Goal: Task Accomplishment & Management: Complete application form

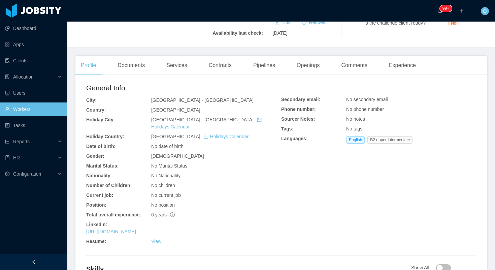
scroll to position [158, 0]
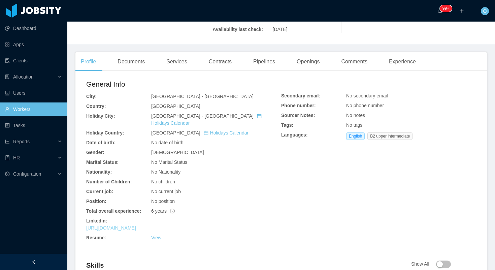
click at [136, 225] on link "https://www.linkedin.com/in/anapchavesweb" at bounding box center [111, 227] width 50 height 5
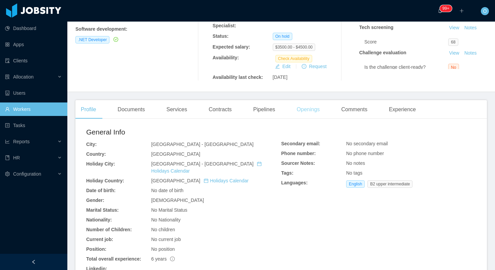
scroll to position [20, 0]
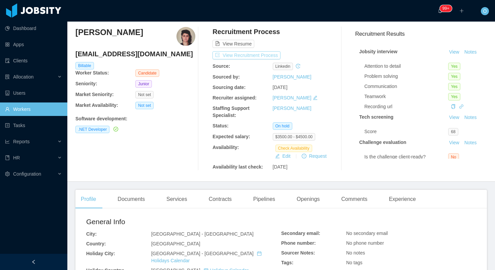
click at [276, 55] on button "View Recruitment Process" at bounding box center [246, 55] width 68 height 8
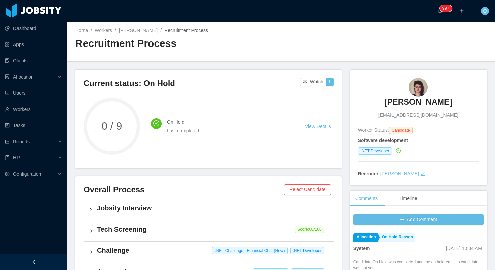
click at [141, 34] on div "Home / Workers / Ana Chaves / Recruitment Process /" at bounding box center [178, 30] width 206 height 7
click at [141, 32] on link "Ana Chaves" at bounding box center [138, 30] width 39 height 5
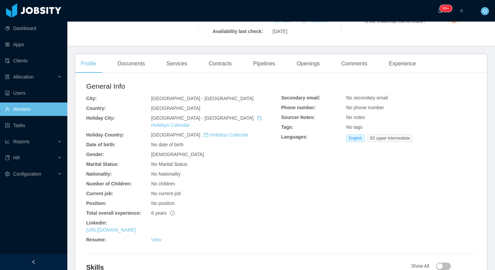
scroll to position [156, 0]
click at [136, 226] on link "https://www.linkedin.com/in/anapchavesweb" at bounding box center [111, 228] width 50 height 5
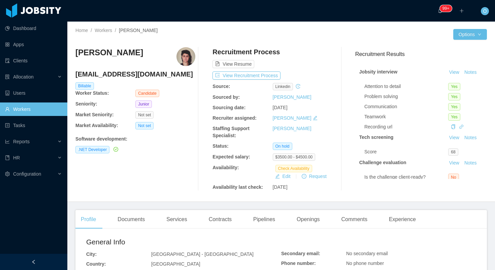
click at [125, 74] on h4 "anapchavesweb@gmail.com" at bounding box center [135, 73] width 120 height 9
copy h4 "anapchavesweb@gmail.com"
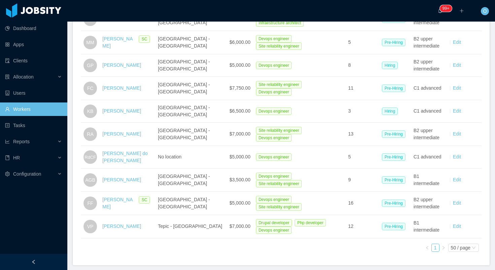
scroll to position [567, 0]
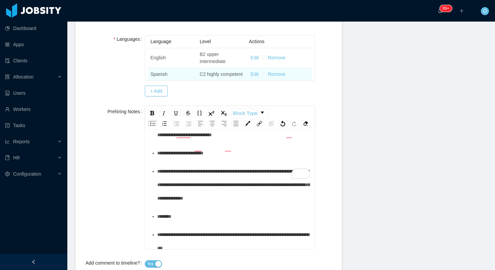
scroll to position [81, 0]
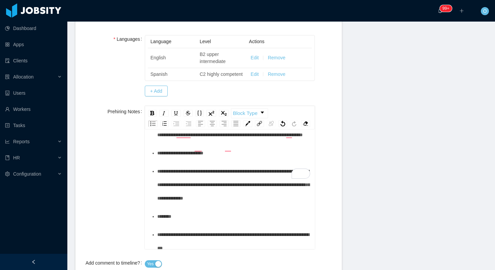
click at [254, 160] on div "**********" at bounding box center [233, 152] width 153 height 13
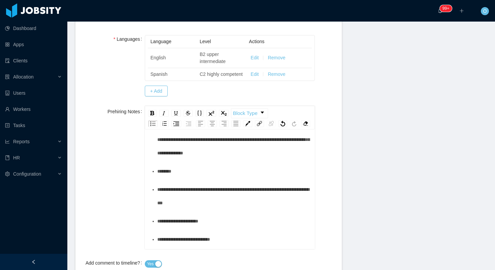
scroll to position [127, 0]
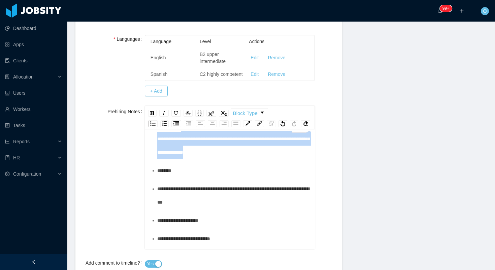
drag, startPoint x: 290, startPoint y: 200, endPoint x: 188, endPoint y: 176, distance: 104.8
click at [188, 159] on div "**********" at bounding box center [233, 139] width 153 height 40
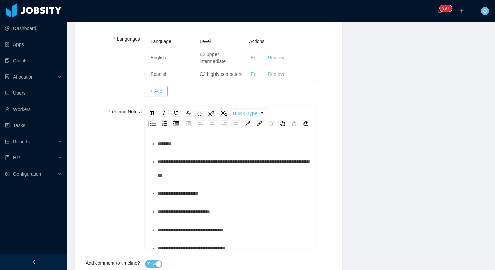
click at [183, 150] on div "******" at bounding box center [233, 143] width 153 height 13
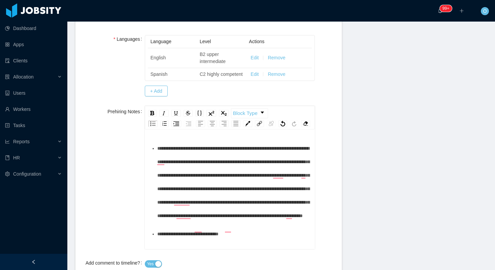
scroll to position [28, 0]
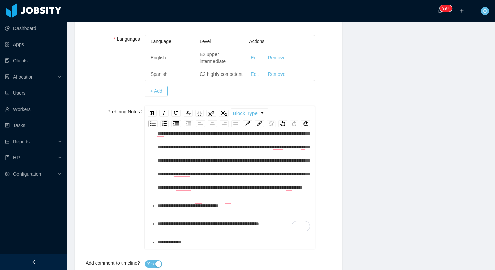
click at [244, 194] on div "**********" at bounding box center [233, 153] width 153 height 81
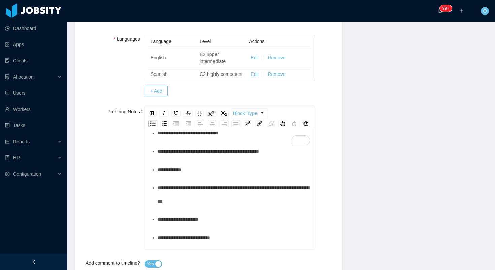
scroll to position [0, 0]
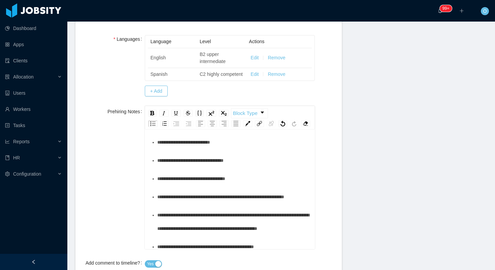
click at [247, 112] on div "**********" at bounding box center [233, 99] width 153 height 27
click at [234, 131] on div "**********" at bounding box center [233, 123] width 153 height 13
click at [217, 126] on span "**********" at bounding box center [187, 124] width 60 height 5
copy span "**********"
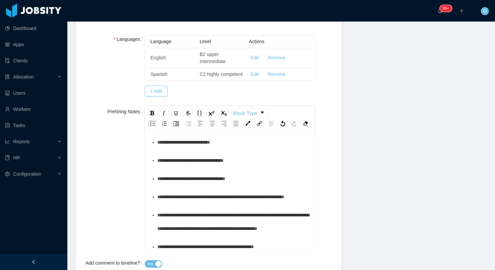
click at [233, 149] on div "**********" at bounding box center [233, 141] width 153 height 13
click at [249, 167] on div "**********" at bounding box center [233, 160] width 153 height 13
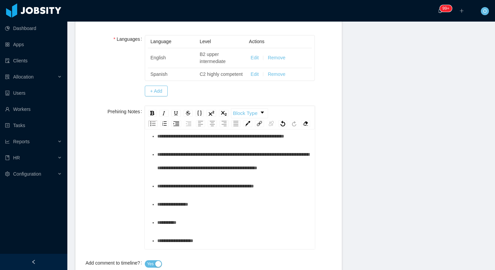
click at [232, 143] on div "**********" at bounding box center [233, 135] width 153 height 13
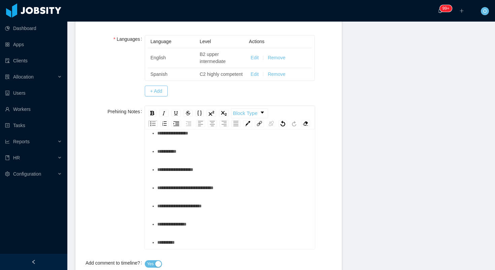
click at [238, 103] on div "**********" at bounding box center [233, 89] width 153 height 27
click at [289, 122] on div "**********" at bounding box center [233, 114] width 153 height 13
click at [252, 140] on div "**********" at bounding box center [233, 132] width 153 height 13
click at [230, 158] on div "*********" at bounding box center [233, 150] width 153 height 13
click at [242, 176] on div "**********" at bounding box center [233, 169] width 153 height 13
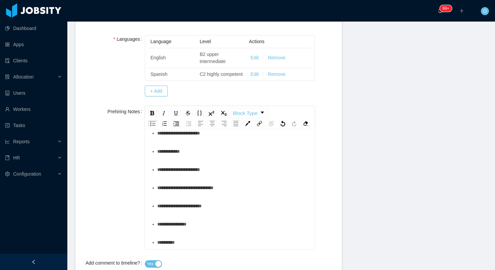
click at [239, 194] on div "**********" at bounding box center [233, 187] width 153 height 13
click at [239, 212] on div "**********" at bounding box center [233, 205] width 153 height 13
click at [228, 228] on div "**********" at bounding box center [233, 223] width 153 height 13
click at [222, 247] on div "**********" at bounding box center [233, 241] width 153 height 13
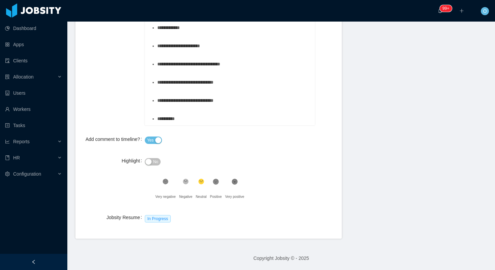
click at [155, 163] on span "No" at bounding box center [155, 161] width 5 height 7
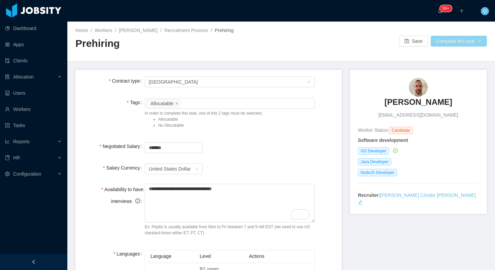
click at [459, 44] on button "Complete this task" at bounding box center [459, 41] width 56 height 11
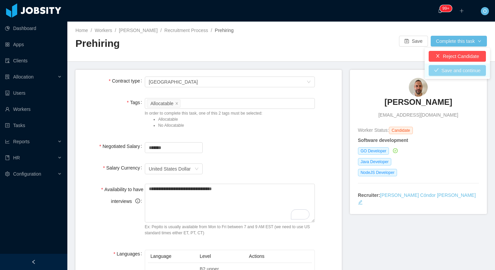
click at [436, 71] on button "Save and continue" at bounding box center [457, 70] width 57 height 11
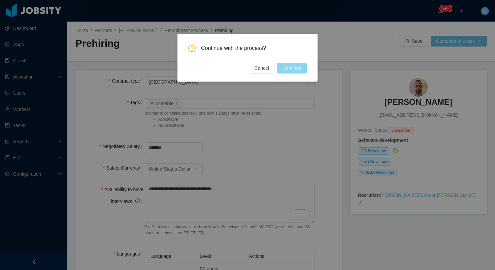
click at [283, 68] on button "Continue" at bounding box center [292, 68] width 30 height 11
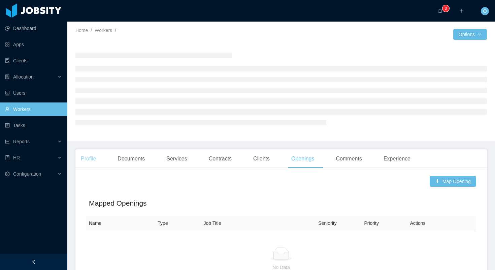
click at [92, 157] on main "Home / Workers / / Options Profile Documents Services Contracts Clients Opening…" at bounding box center [281, 146] width 428 height 248
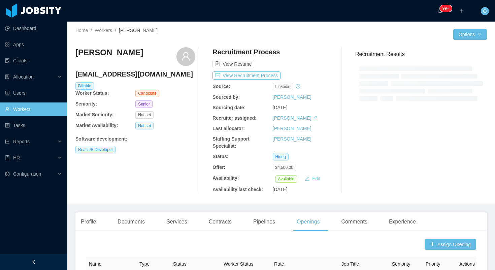
click at [316, 178] on button "Edit" at bounding box center [312, 178] width 21 height 8
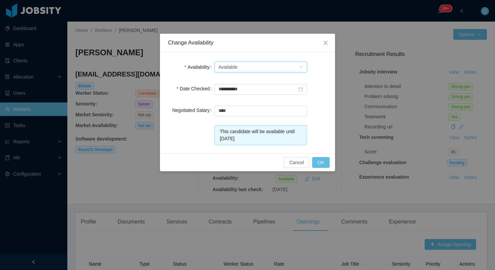
click at [304, 63] on div "Select one Available" at bounding box center [260, 67] width 93 height 11
click at [271, 94] on li "Not Available" at bounding box center [260, 91] width 93 height 11
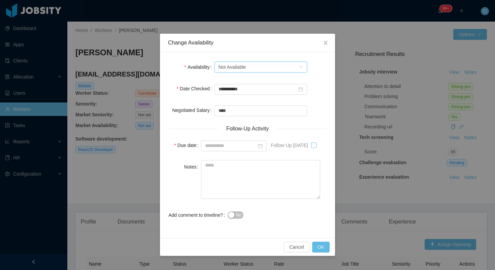
click at [316, 142] on label at bounding box center [313, 144] width 5 height 13
type input "**********"
click at [317, 244] on button "OK" at bounding box center [321, 246] width 18 height 11
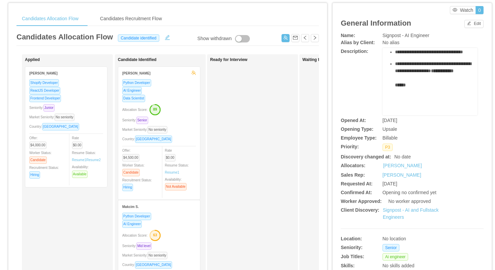
scroll to position [20, 0]
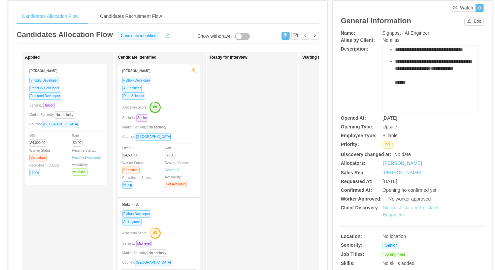
click at [398, 209] on link "Signpost - AI and Fullstack Engineers" at bounding box center [411, 211] width 56 height 12
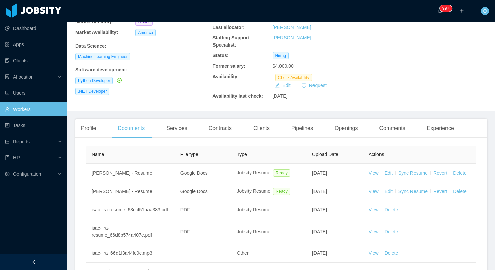
scroll to position [102, 0]
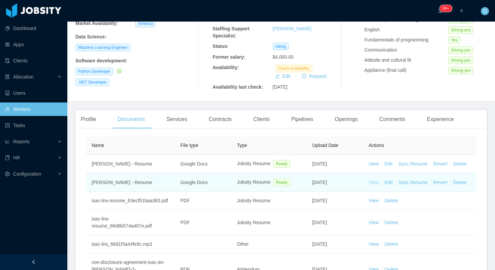
click at [376, 183] on link "View" at bounding box center [374, 181] width 10 height 5
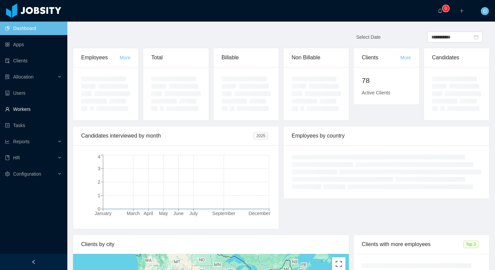
click at [34, 109] on link "Workers" at bounding box center [33, 108] width 57 height 13
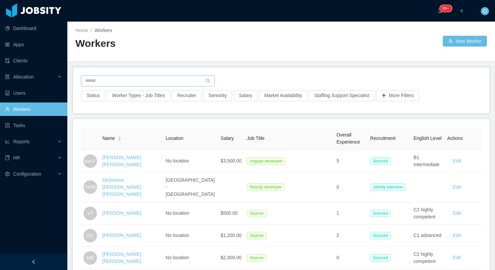
click at [178, 78] on input "text" at bounding box center [147, 80] width 133 height 11
paste input "**********"
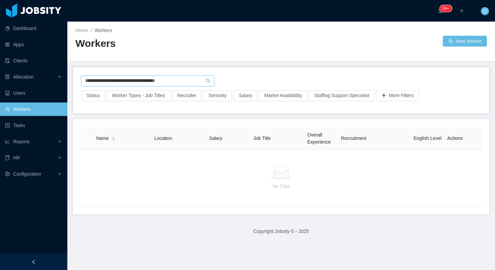
drag, startPoint x: 185, startPoint y: 80, endPoint x: 133, endPoint y: 80, distance: 51.8
click at [133, 80] on input "**********" at bounding box center [147, 80] width 133 height 11
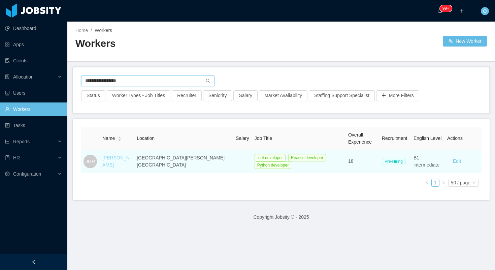
type input "**********"
click at [116, 157] on link "[PERSON_NAME]" at bounding box center [115, 161] width 27 height 12
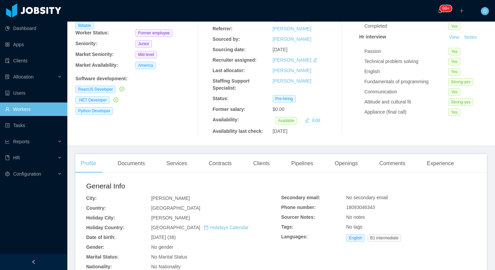
scroll to position [64, 0]
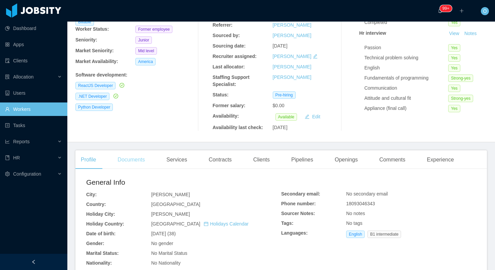
click at [149, 157] on div "Documents" at bounding box center [131, 159] width 38 height 19
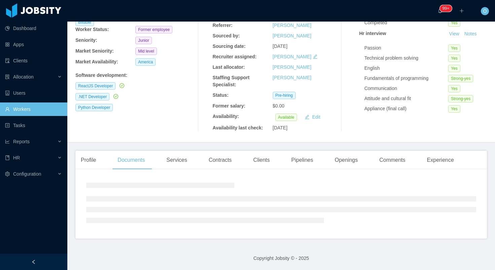
scroll to position [64, 0]
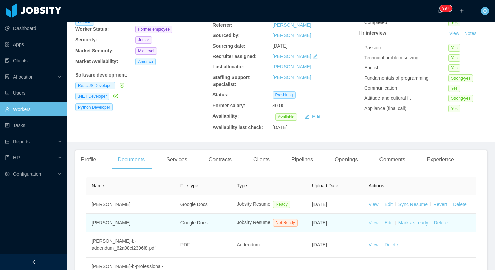
click at [375, 225] on link "View" at bounding box center [374, 222] width 10 height 5
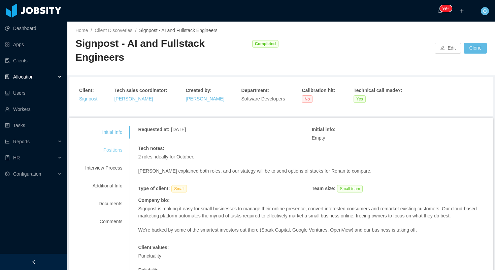
click at [118, 144] on div "Positions" at bounding box center [103, 150] width 53 height 12
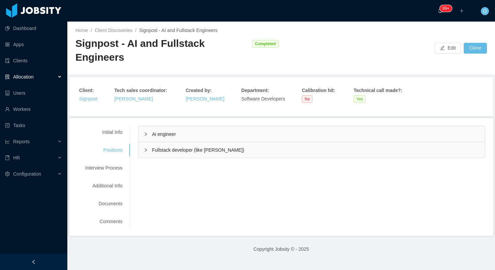
click at [145, 132] on icon "icon: right" at bounding box center [146, 134] width 4 height 4
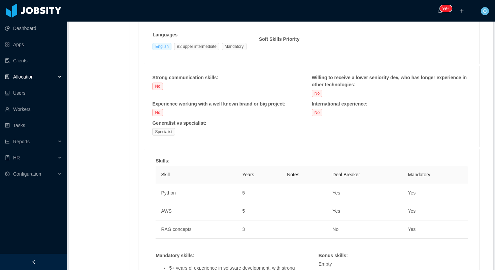
scroll to position [384, 0]
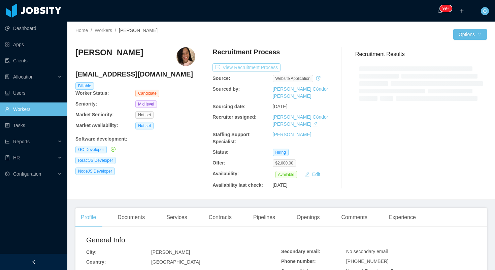
click at [247, 69] on button "View Recruitment Process" at bounding box center [246, 67] width 68 height 8
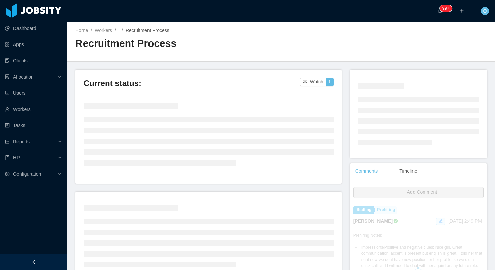
scroll to position [170, 0]
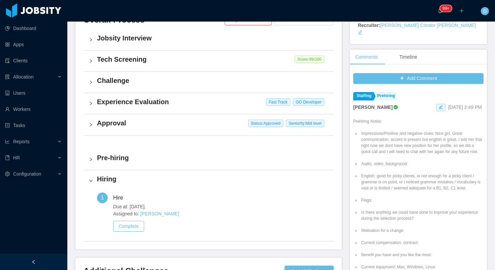
click at [162, 158] on h4 "Pre-hiring" at bounding box center [212, 157] width 231 height 9
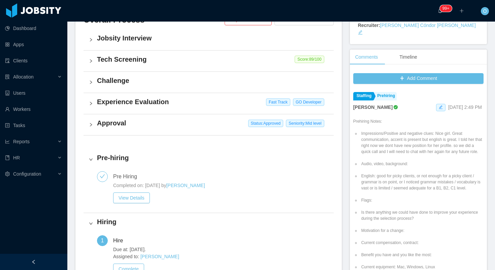
click at [166, 125] on h4 "Approval" at bounding box center [212, 122] width 231 height 9
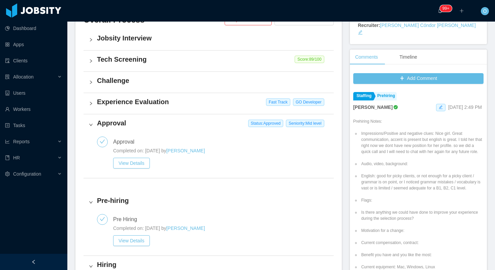
click at [170, 107] on div "Experience Evaluation Fast Track GO Developer" at bounding box center [208, 103] width 250 height 21
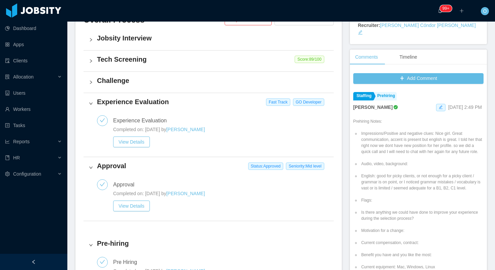
scroll to position [174, 0]
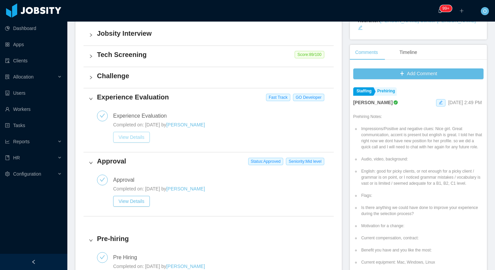
click at [146, 136] on button "View Details" at bounding box center [131, 137] width 37 height 11
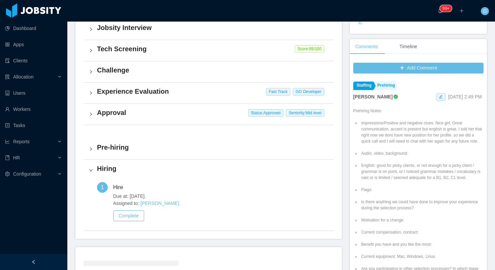
scroll to position [84, 0]
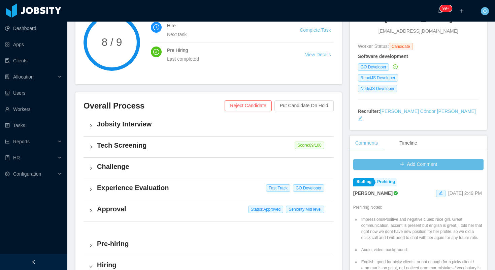
click at [213, 186] on h4 "Experience Evaluation" at bounding box center [212, 187] width 231 height 9
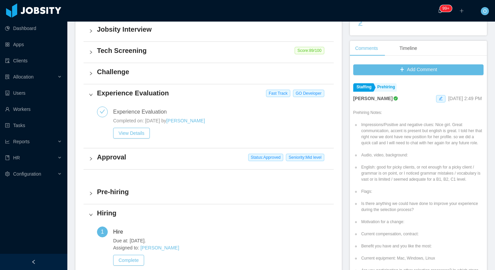
scroll to position [283, 0]
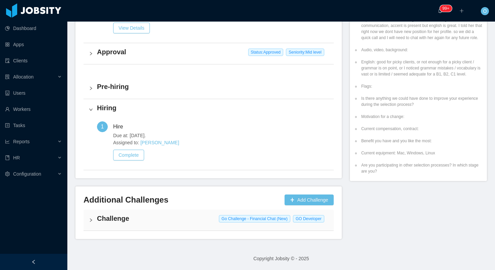
click at [172, 220] on h4 "Challenge" at bounding box center [212, 217] width 231 height 9
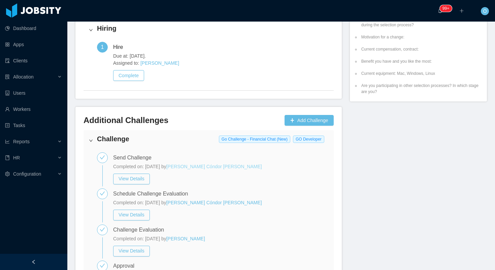
scroll to position [434, 0]
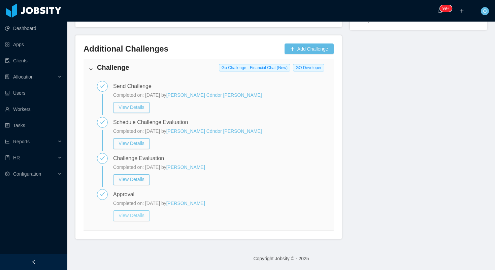
click at [133, 217] on button "View Details" at bounding box center [131, 215] width 37 height 11
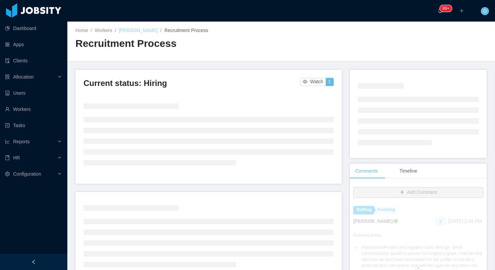
click at [144, 30] on link "Maryelin Ramirez" at bounding box center [138, 30] width 39 height 5
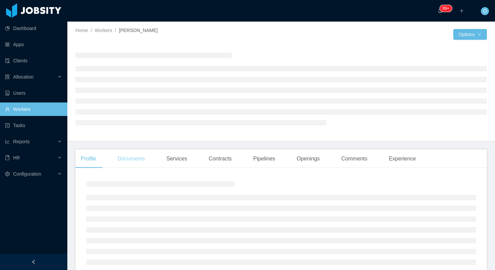
click at [142, 155] on div "Documents" at bounding box center [131, 158] width 38 height 19
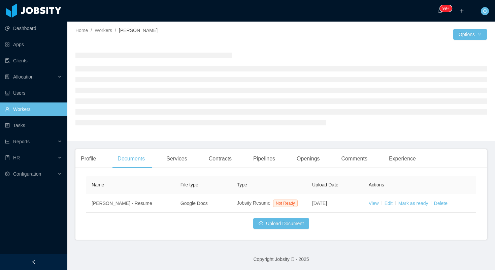
scroll to position [8, 0]
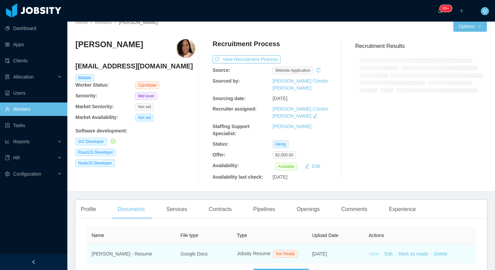
click at [372, 251] on link "View" at bounding box center [374, 253] width 10 height 5
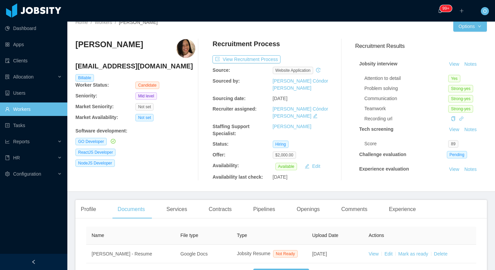
scroll to position [36, 0]
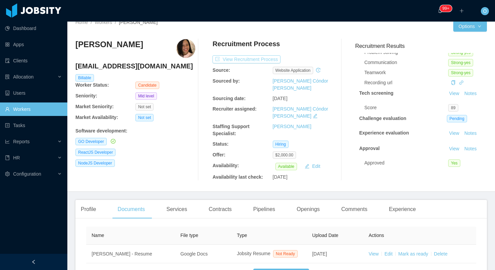
click at [254, 58] on button "View Recruitment Process" at bounding box center [246, 59] width 68 height 8
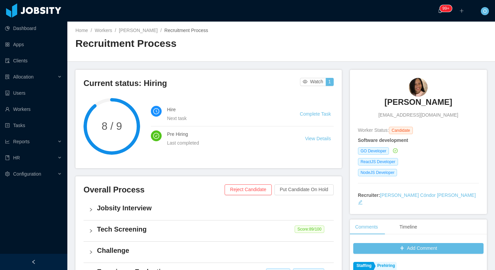
click at [140, 23] on div "Home / Workers / Maryelin Ramirez / Recruitment Process / Recruitment Process" at bounding box center [281, 42] width 428 height 40
click at [139, 29] on link "Maryelin Ramirez" at bounding box center [138, 30] width 39 height 5
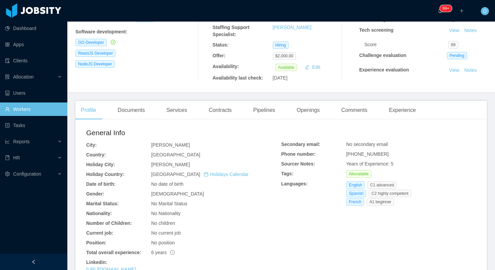
scroll to position [174, 0]
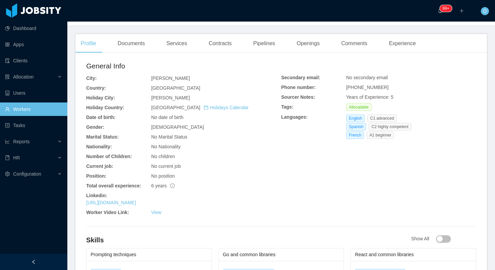
click at [136, 200] on link "https://www.linkedin.com/in/maryelinv" at bounding box center [111, 202] width 50 height 5
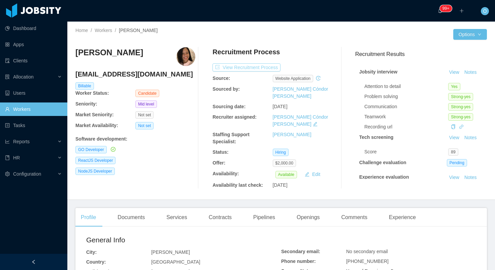
click at [245, 67] on button "View Recruitment Process" at bounding box center [246, 67] width 68 height 8
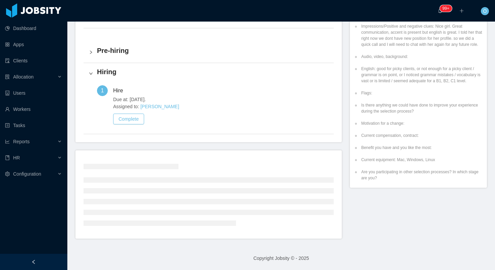
scroll to position [241, 0]
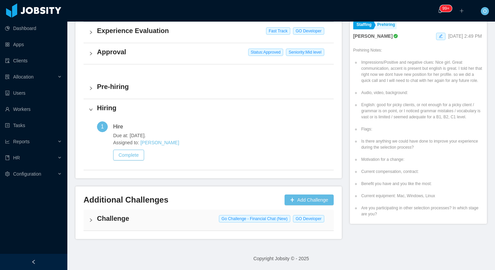
click at [171, 215] on h4 "Challenge" at bounding box center [212, 217] width 231 height 9
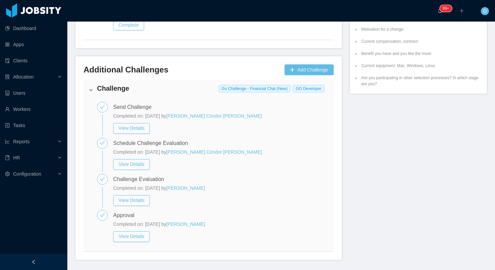
scroll to position [372, 0]
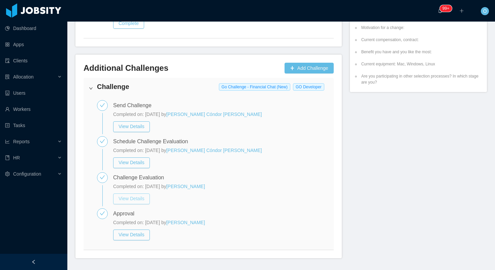
click at [141, 199] on button "View Details" at bounding box center [131, 198] width 37 height 11
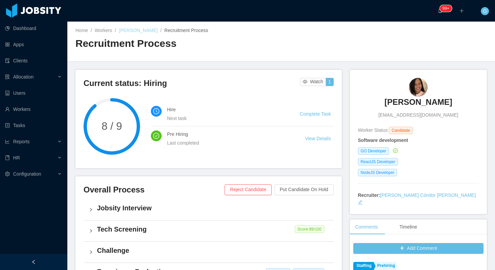
click at [148, 31] on link "Maryelin Ramirez" at bounding box center [138, 30] width 39 height 5
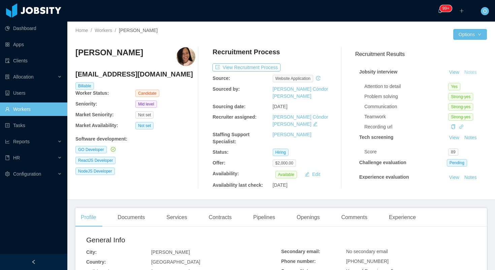
click at [467, 72] on button "Notes" at bounding box center [471, 72] width 18 height 8
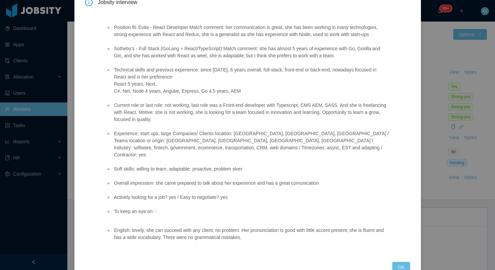
scroll to position [58, 0]
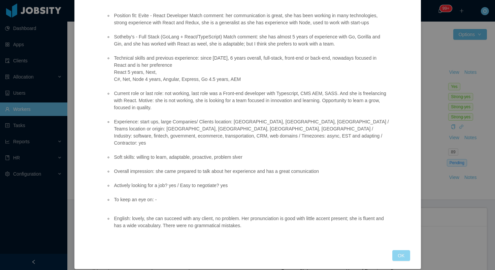
click at [399, 250] on button "OK" at bounding box center [401, 255] width 18 height 11
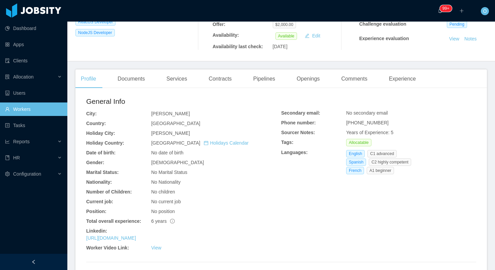
scroll to position [0, 0]
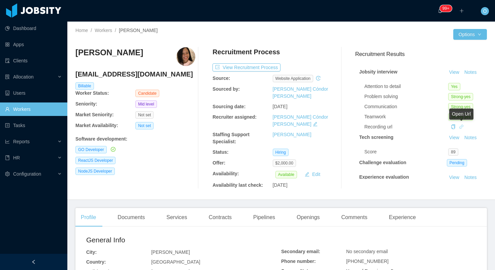
click at [460, 126] on icon "icon: link" at bounding box center [461, 126] width 5 height 5
click at [475, 71] on button "Notes" at bounding box center [471, 72] width 18 height 8
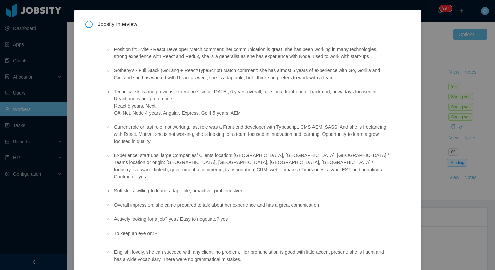
scroll to position [58, 0]
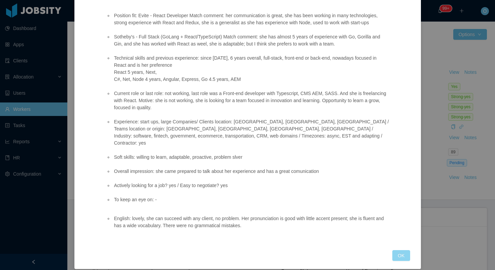
click at [400, 250] on button "OK" at bounding box center [401, 255] width 18 height 11
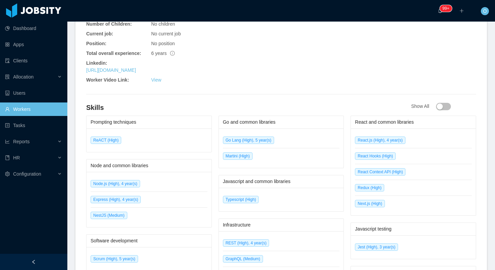
scroll to position [451, 0]
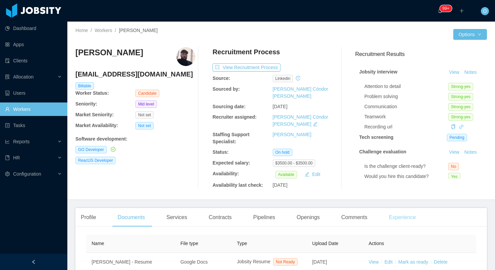
click at [397, 210] on div "Experience" at bounding box center [402, 217] width 38 height 19
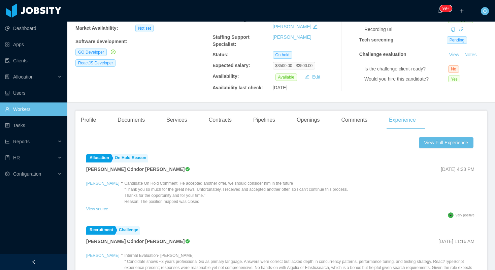
scroll to position [111, 0]
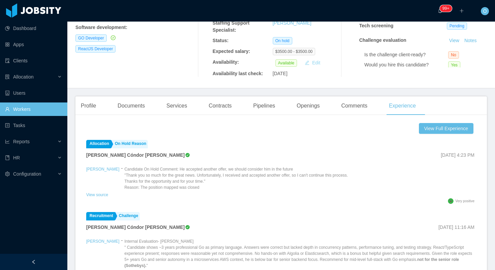
click at [313, 59] on button "Edit" at bounding box center [312, 63] width 21 height 8
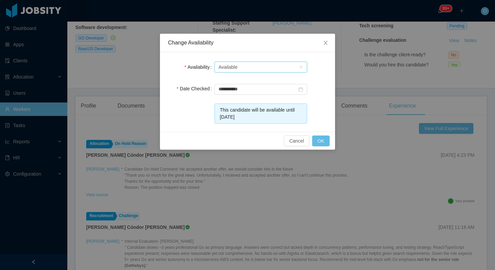
click at [294, 71] on div "Select one Available" at bounding box center [258, 67] width 80 height 10
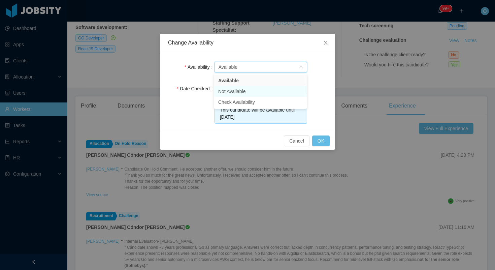
click at [283, 90] on li "Not Available" at bounding box center [260, 91] width 93 height 11
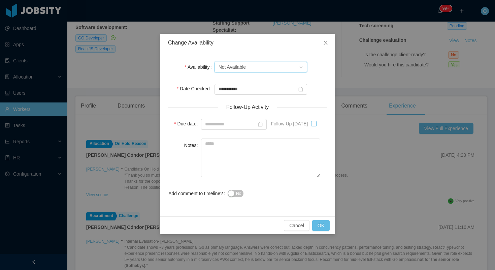
type input "**********"
click at [320, 226] on button "OK" at bounding box center [321, 225] width 18 height 11
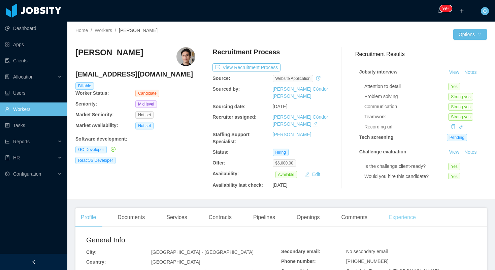
click at [411, 208] on div "Experience" at bounding box center [402, 217] width 38 height 19
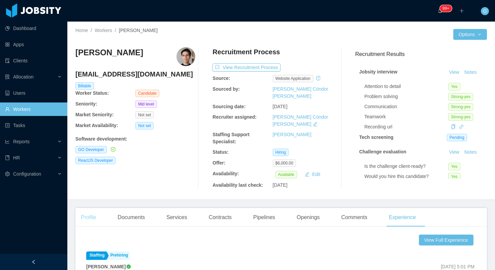
click at [91, 208] on div "Profile" at bounding box center [88, 217] width 26 height 19
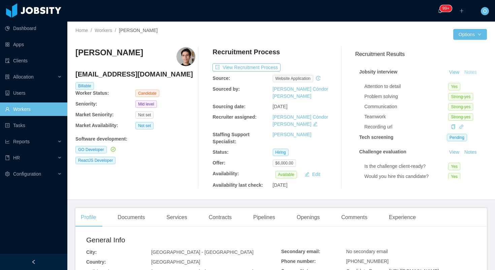
click at [474, 73] on button "Notes" at bounding box center [471, 72] width 18 height 8
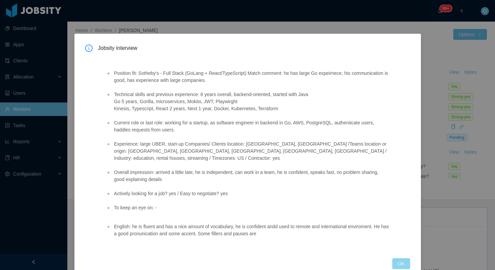
click at [400, 258] on button "OK" at bounding box center [401, 263] width 18 height 11
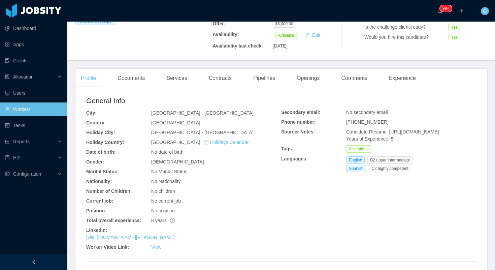
scroll to position [199, 0]
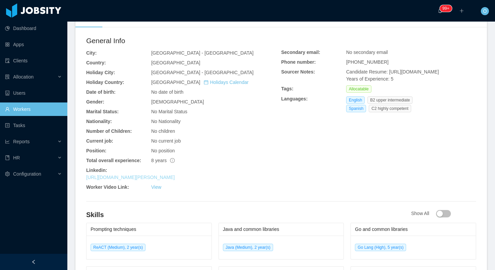
click at [175, 174] on link "[URL][DOMAIN_NAME][PERSON_NAME]" at bounding box center [130, 176] width 89 height 5
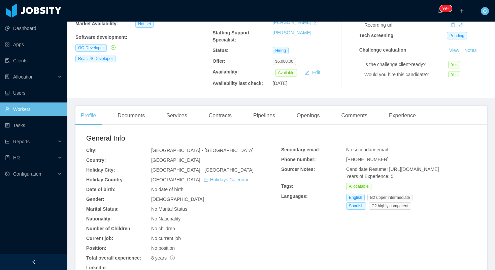
scroll to position [0, 0]
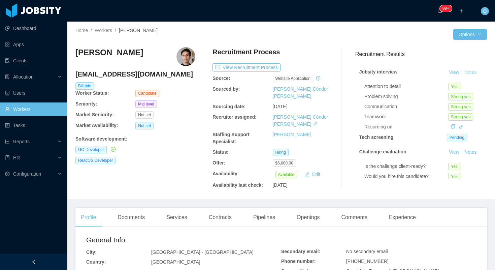
click at [471, 72] on button "Notes" at bounding box center [471, 72] width 18 height 8
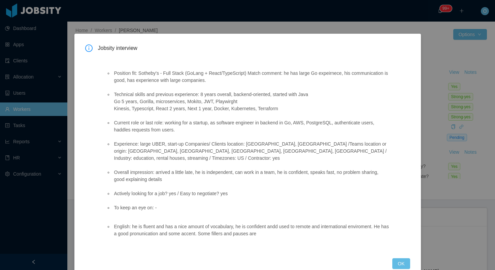
click at [399, 249] on div "Jobsity interview Position fit: Sotheby's - Full Stack (GoLang + React/TypeScri…" at bounding box center [247, 156] width 325 height 224
click at [399, 258] on button "OK" at bounding box center [401, 263] width 18 height 11
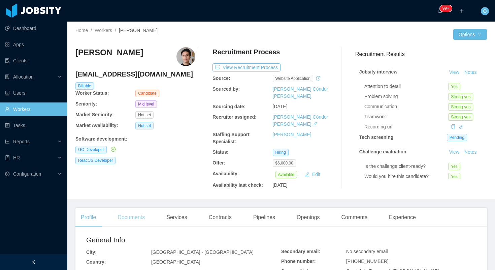
click at [131, 208] on div "Documents" at bounding box center [131, 217] width 38 height 19
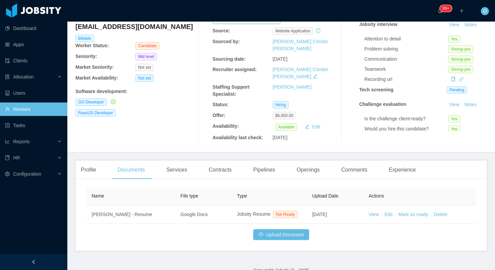
scroll to position [57, 0]
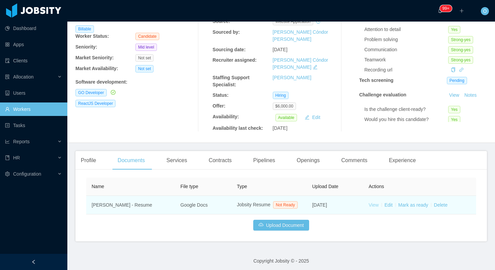
click at [376, 202] on link "View" at bounding box center [374, 204] width 10 height 5
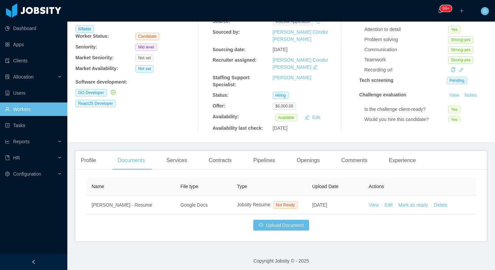
scroll to position [0, 0]
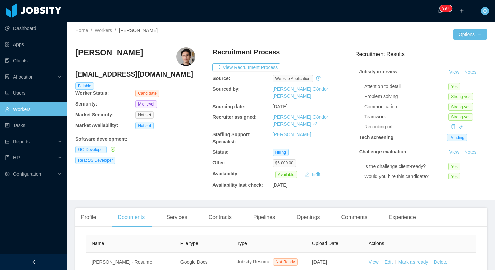
click at [139, 73] on h4 "[EMAIL_ADDRESS][DOMAIN_NAME]" at bounding box center [135, 73] width 120 height 9
copy h4 "[EMAIL_ADDRESS][DOMAIN_NAME]"
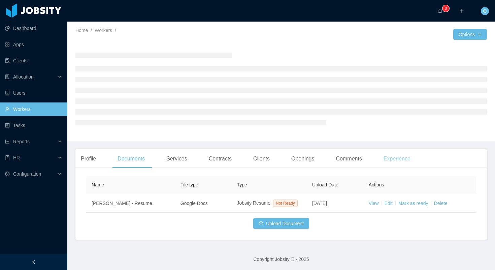
click at [403, 157] on div "Experience" at bounding box center [397, 158] width 38 height 19
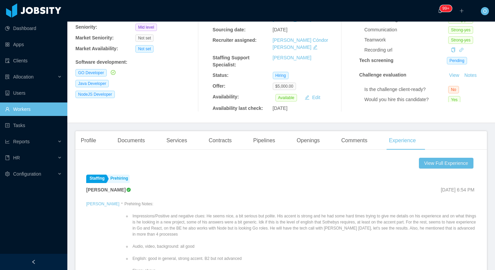
scroll to position [98, 0]
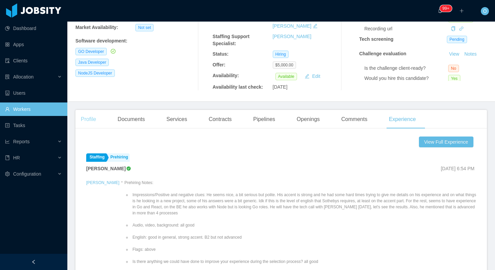
click at [90, 110] on div "Profile" at bounding box center [88, 119] width 26 height 19
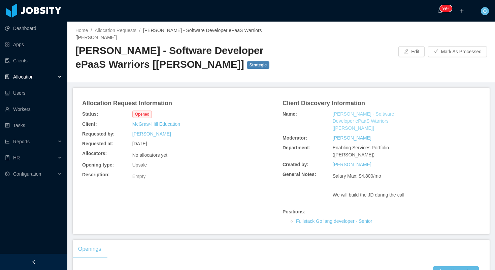
click at [344, 112] on link "[PERSON_NAME] - Software Developer ePaaS Warriors [[PERSON_NAME]]" at bounding box center [365, 120] width 64 height 21
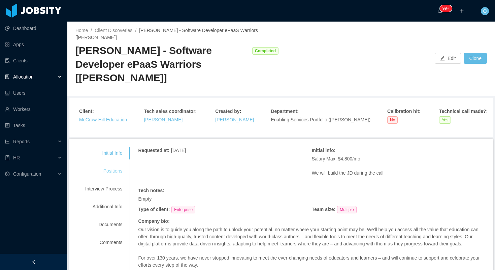
click at [117, 169] on div "Positions" at bounding box center [103, 171] width 53 height 12
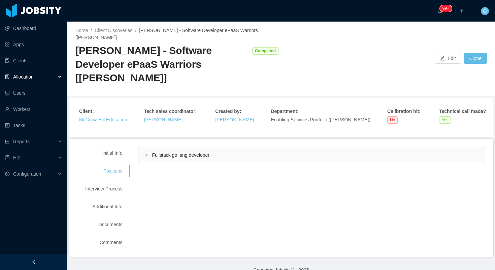
click at [144, 157] on div "Fullstack go lang developer" at bounding box center [311, 154] width 346 height 15
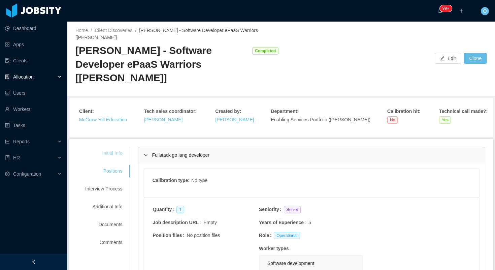
click at [110, 154] on div "Initial Info" at bounding box center [103, 153] width 53 height 12
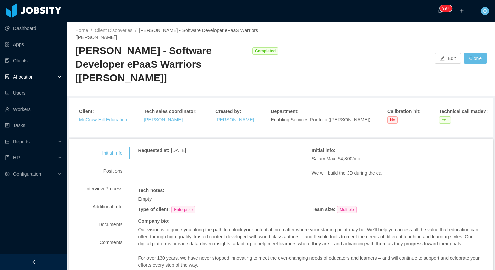
scroll to position [68, 0]
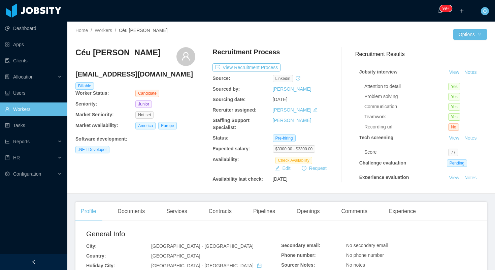
scroll to position [36, 0]
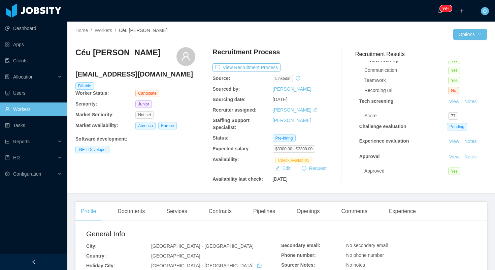
click at [129, 76] on h4 "brunoce22@hotmail.com" at bounding box center [135, 73] width 120 height 9
copy h4 "brunoce22@hotmail.com"
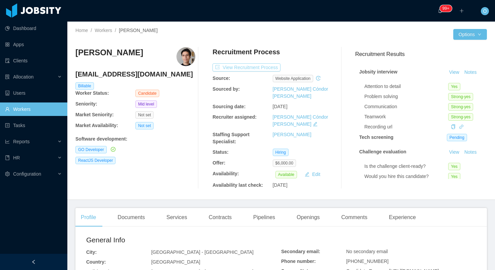
click at [267, 68] on button "View Recruitment Process" at bounding box center [246, 67] width 68 height 8
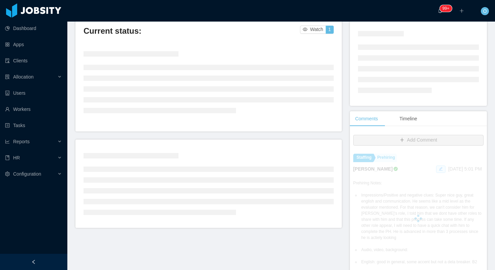
scroll to position [100, 0]
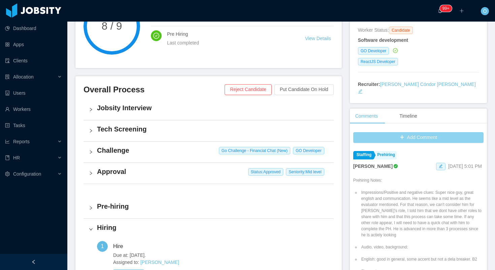
click at [401, 132] on button "Add Comment" at bounding box center [418, 137] width 130 height 11
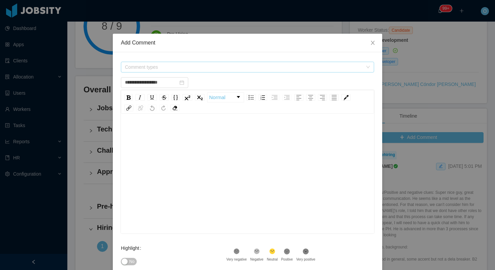
click at [260, 64] on span "Comment types" at bounding box center [244, 67] width 238 height 7
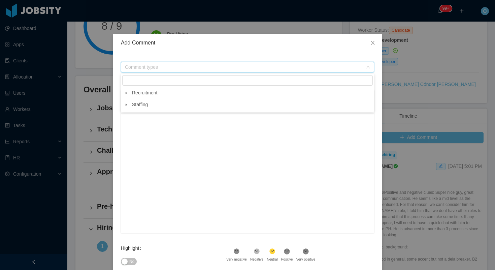
click at [127, 92] on icon "icon: caret-down" at bounding box center [126, 92] width 3 height 3
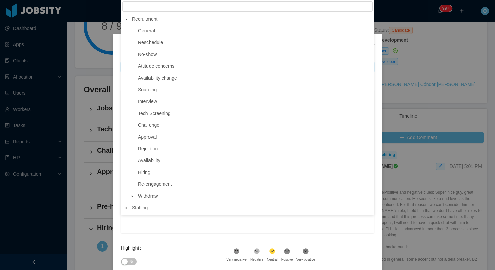
click at [125, 208] on icon "icon: caret-down" at bounding box center [126, 207] width 3 height 3
click at [127, 22] on span at bounding box center [126, 19] width 8 height 8
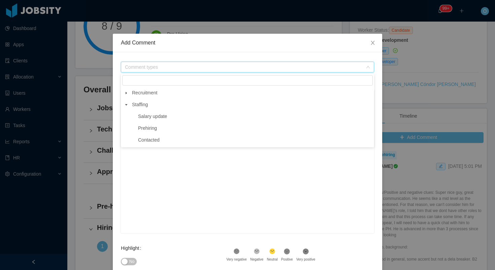
click at [125, 106] on icon "icon: caret-down" at bounding box center [126, 104] width 3 height 3
click at [127, 94] on icon "icon: caret-down" at bounding box center [126, 92] width 3 height 3
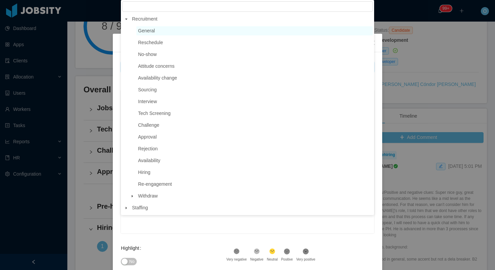
click at [181, 30] on span "General" at bounding box center [254, 30] width 236 height 9
type input "**********"
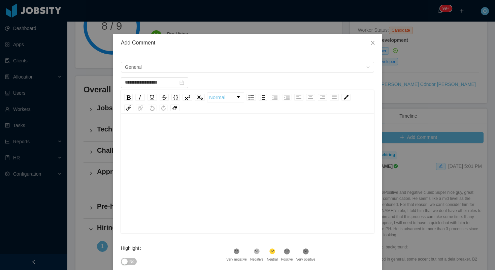
click at [163, 158] on div "rdw-editor" at bounding box center [247, 184] width 243 height 118
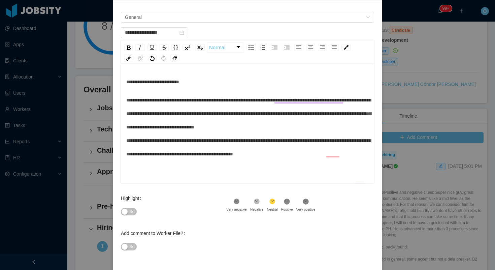
scroll to position [59, 0]
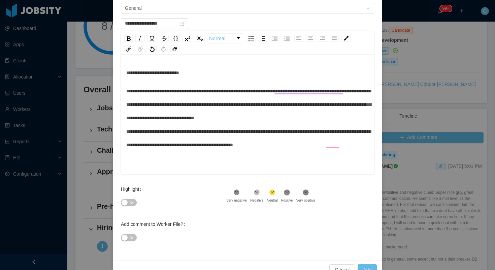
click at [134, 201] on span "No" at bounding box center [131, 202] width 5 height 7
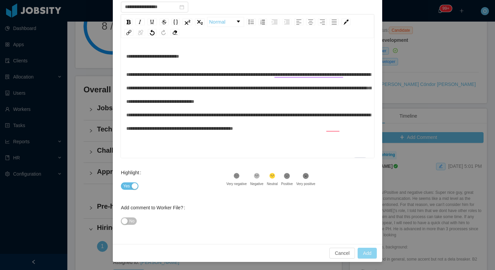
click at [364, 252] on button "Add" at bounding box center [367, 252] width 19 height 11
type input "**********"
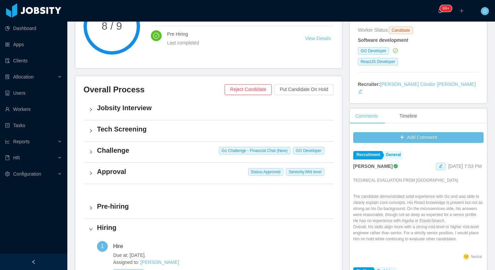
scroll to position [0, 0]
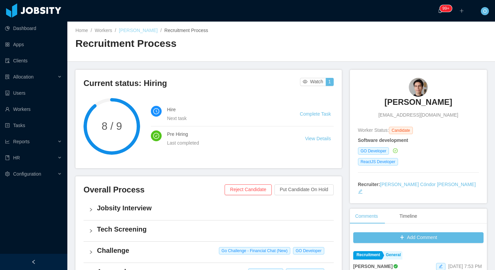
click at [138, 29] on link "[PERSON_NAME]" at bounding box center [138, 30] width 39 height 5
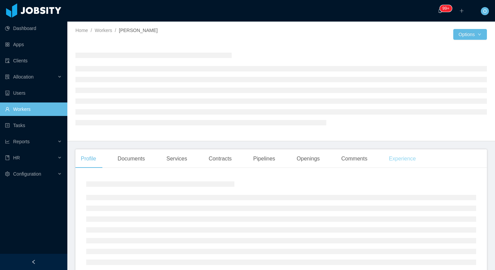
click at [404, 160] on div "Experience" at bounding box center [402, 158] width 38 height 19
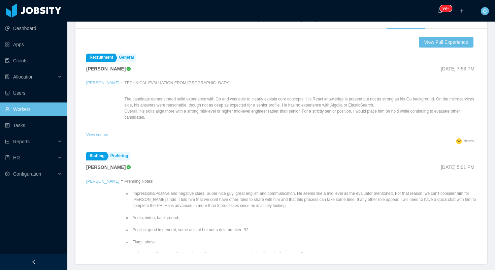
scroll to position [147, 0]
